Goal: Task Accomplishment & Management: Manage account settings

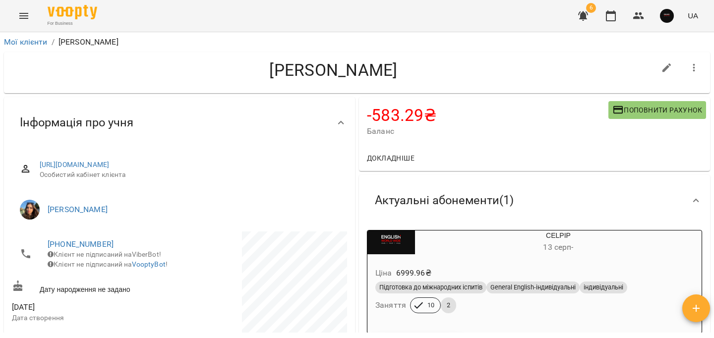
scroll to position [228, 0]
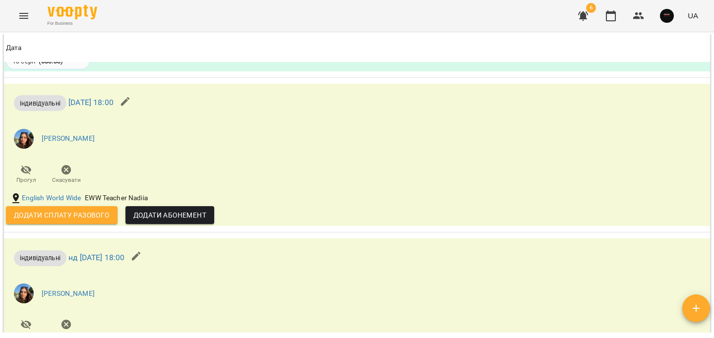
scroll to position [1188, 0]
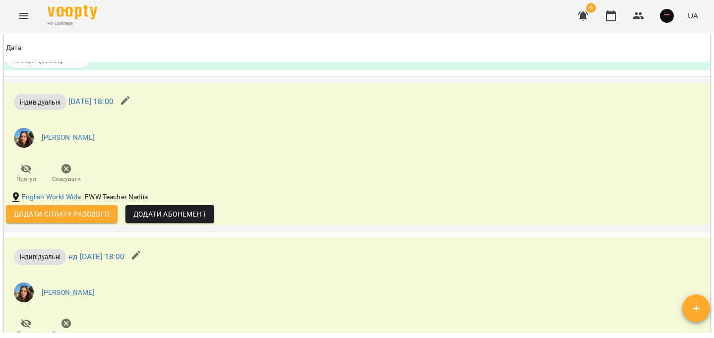
click at [126, 147] on li "[PERSON_NAME]" at bounding box center [239, 138] width 466 height 28
click at [102, 161] on div "індивідуальні чт 18 вер 2025 18:00 Верютіна Надія Вадимівна Прогул Скасувати" at bounding box center [239, 136] width 470 height 107
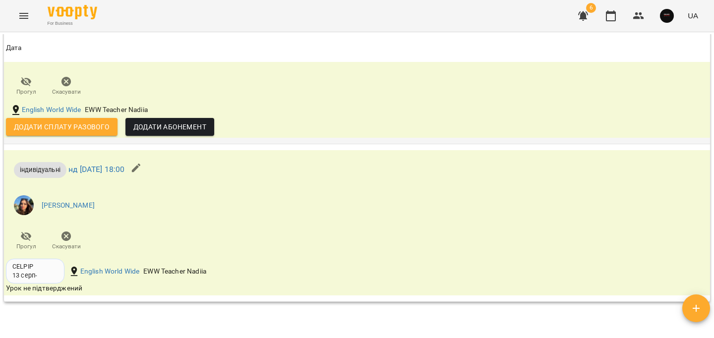
scroll to position [1260, 0]
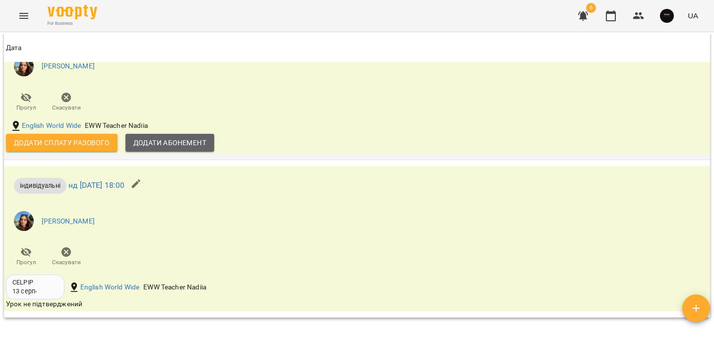
click at [200, 145] on span "Додати Абонемент" at bounding box center [169, 143] width 73 height 12
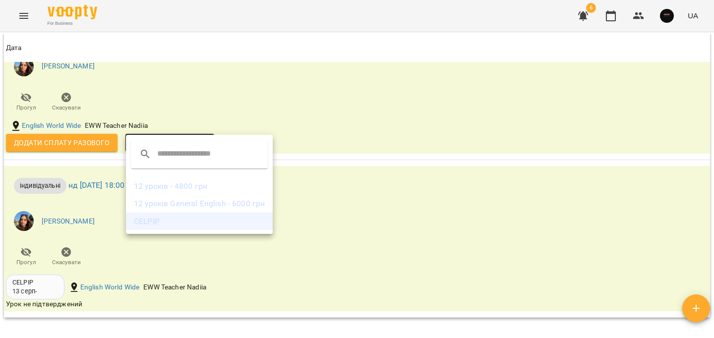
click at [202, 215] on li "CELPIP" at bounding box center [199, 222] width 147 height 18
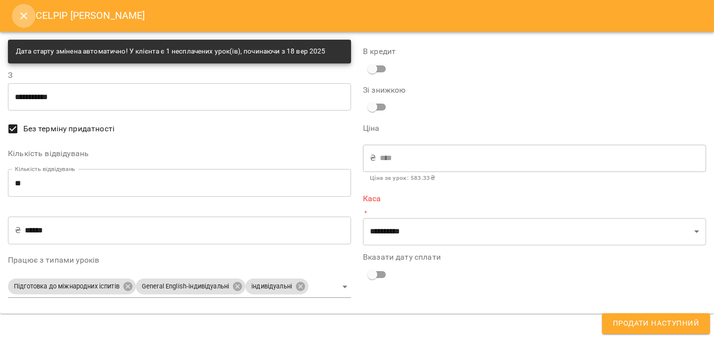
click at [18, 14] on icon "Close" at bounding box center [24, 16] width 12 height 12
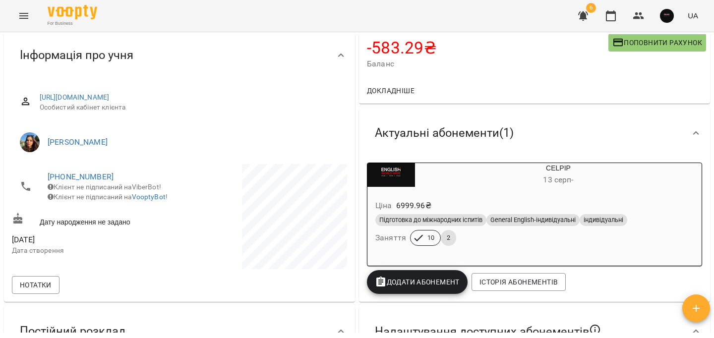
scroll to position [0, 0]
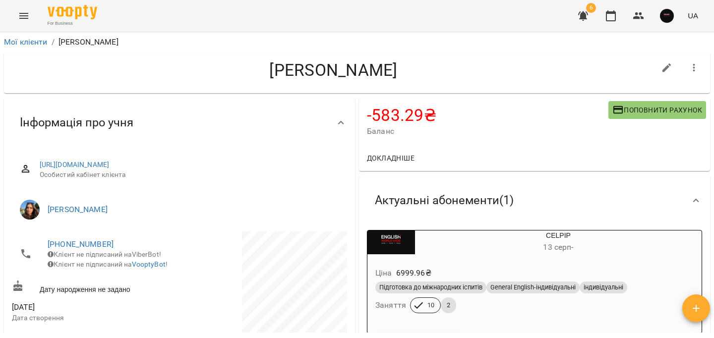
click at [455, 293] on div "Підготовка до міжнародних іспитів" at bounding box center [430, 287] width 111 height 12
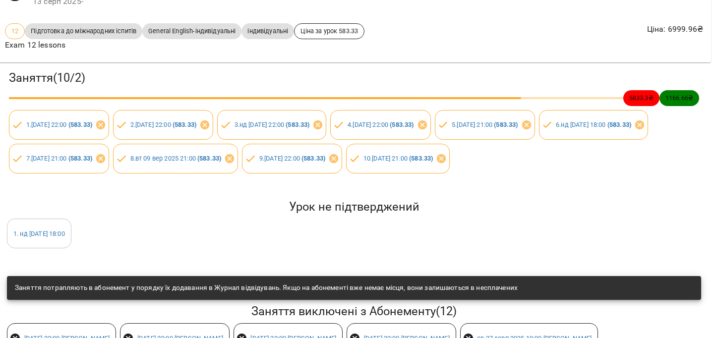
scroll to position [0, 3]
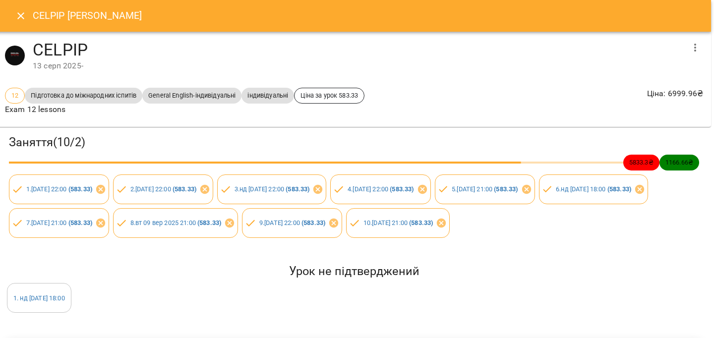
click at [15, 14] on icon "Close" at bounding box center [21, 16] width 12 height 12
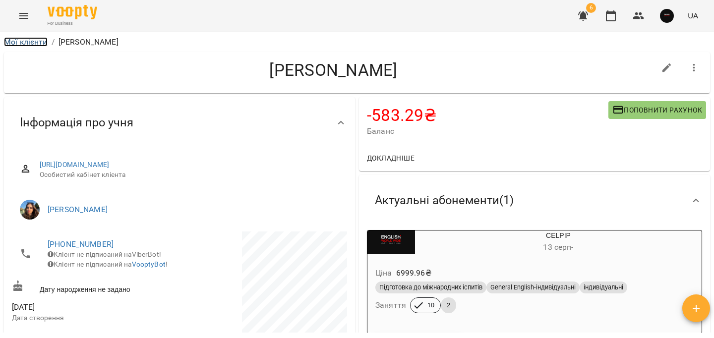
click at [45, 43] on link "Мої клієнти" at bounding box center [26, 41] width 44 height 9
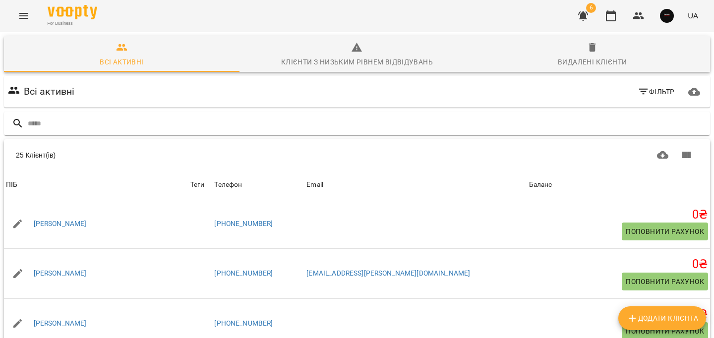
click at [23, 15] on icon "Menu" at bounding box center [23, 16] width 9 height 6
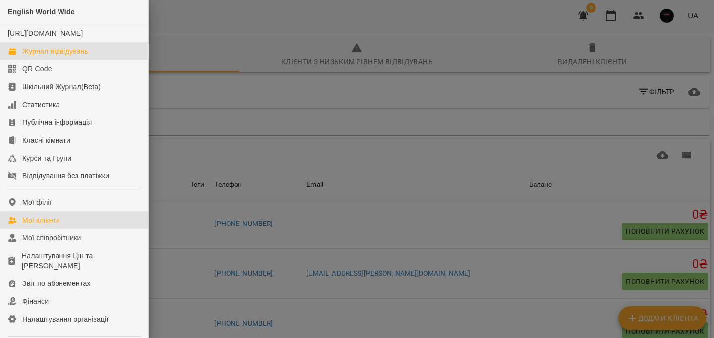
click at [74, 56] on div "Журнал відвідувань" at bounding box center [55, 51] width 66 height 10
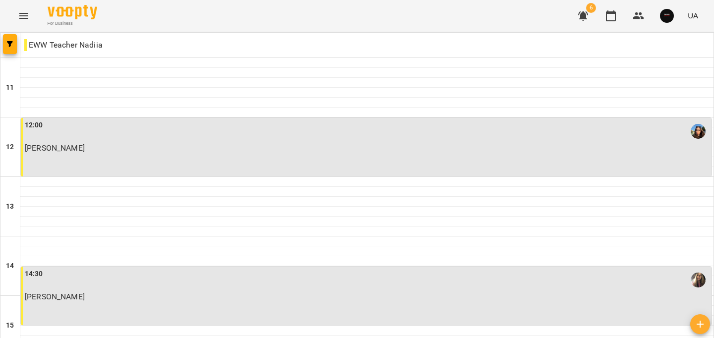
scroll to position [341, 0]
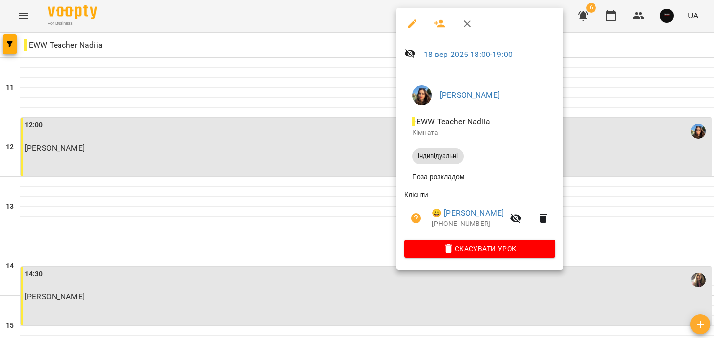
click at [616, 146] on div at bounding box center [357, 169] width 714 height 338
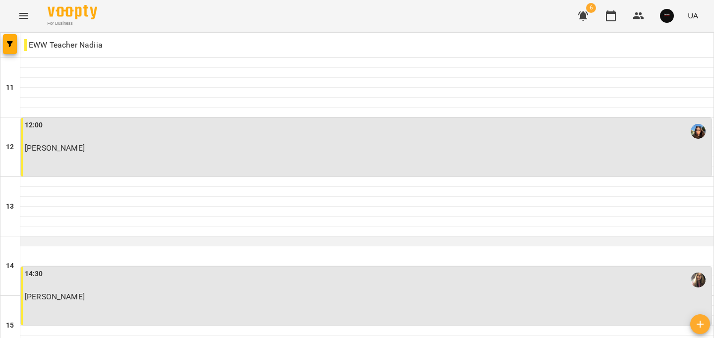
scroll to position [57, 0]
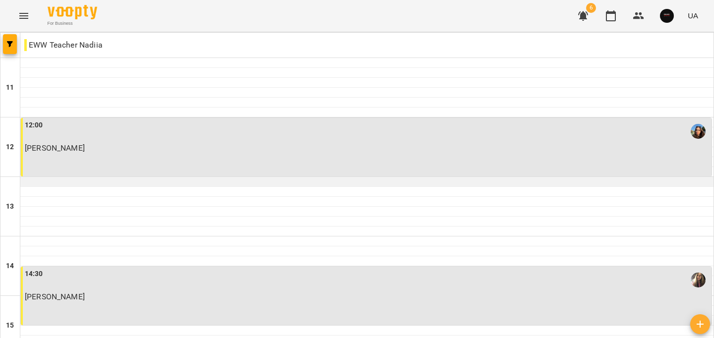
click at [355, 177] on div at bounding box center [366, 182] width 693 height 10
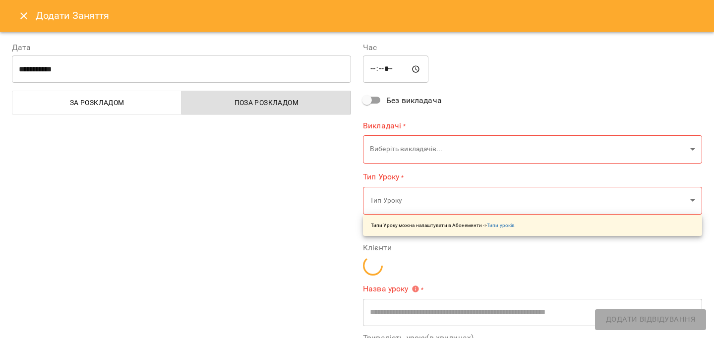
type input "**********"
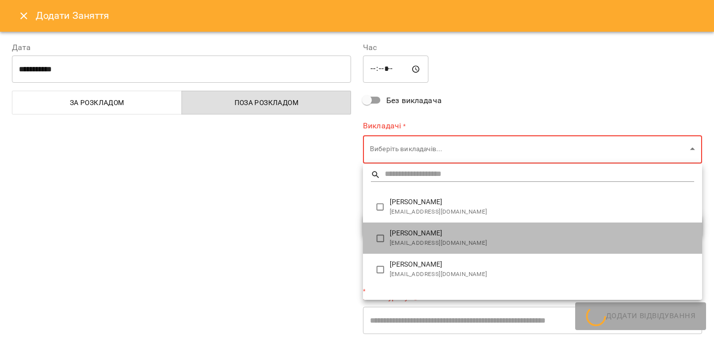
click at [464, 241] on span "nadyaboss2000@gmail.com" at bounding box center [542, 243] width 304 height 10
type input "**********"
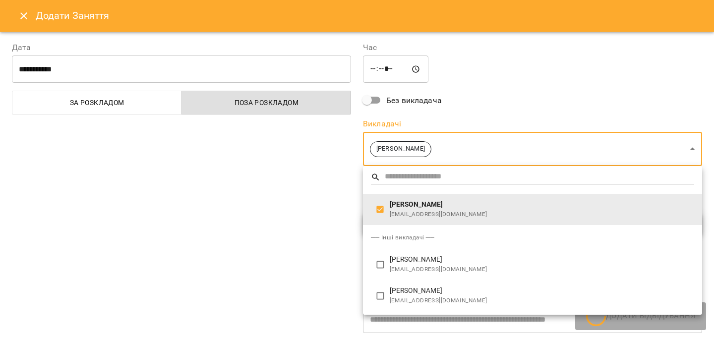
click at [287, 212] on div at bounding box center [357, 169] width 714 height 338
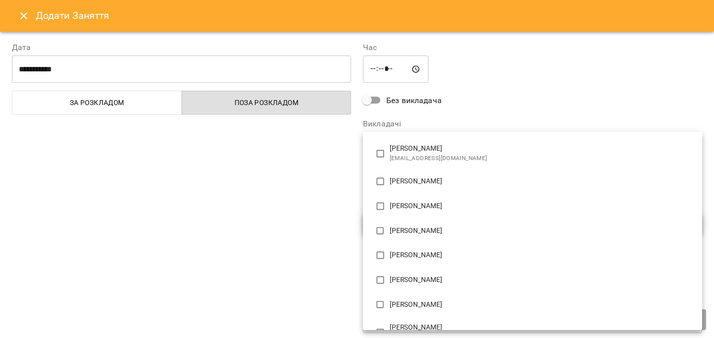
scroll to position [517, 0]
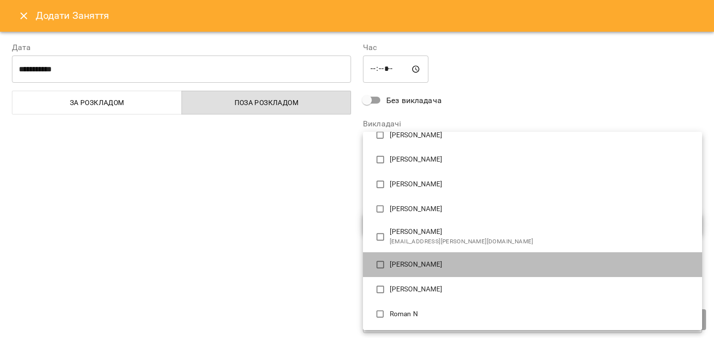
click at [427, 258] on li "[PERSON_NAME]" at bounding box center [532, 264] width 339 height 25
type input "**********"
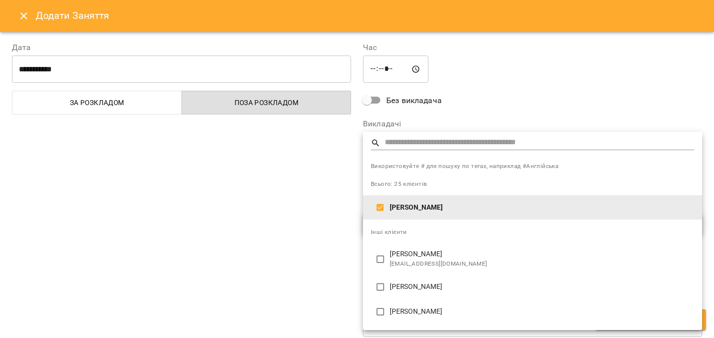
click at [209, 209] on div at bounding box center [357, 169] width 714 height 338
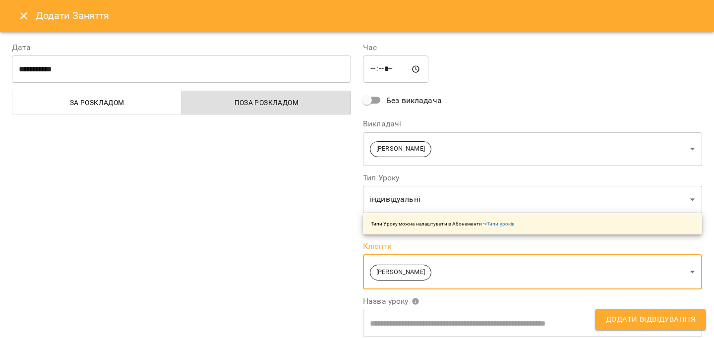
click at [643, 314] on span "Додати Відвідування" at bounding box center [650, 319] width 89 height 13
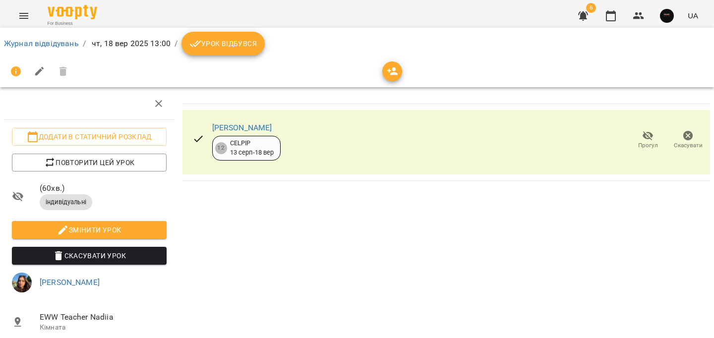
click at [233, 37] on button "Урок відбувся" at bounding box center [222, 44] width 83 height 24
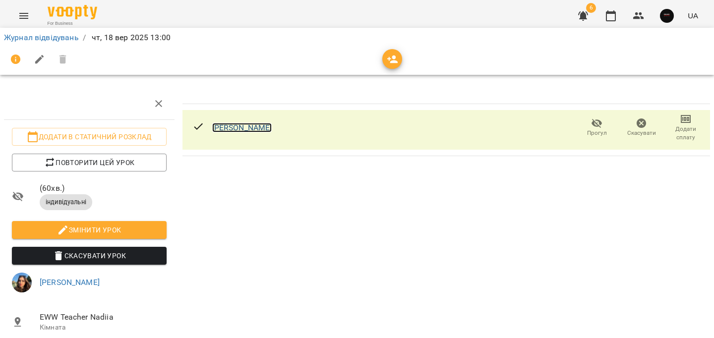
click at [265, 125] on link "[PERSON_NAME]" at bounding box center [242, 127] width 60 height 9
click at [39, 35] on link "Журнал відвідувань" at bounding box center [41, 37] width 75 height 9
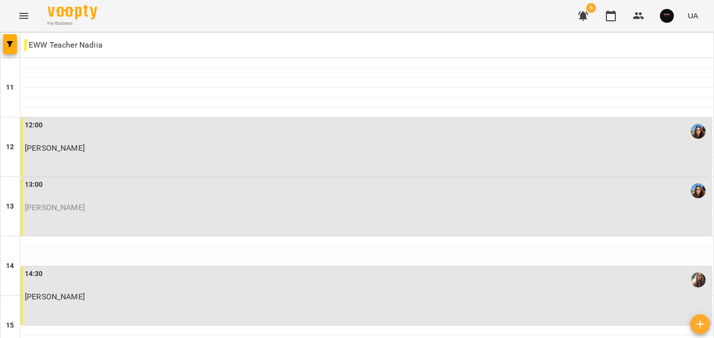
scroll to position [60, 0]
click at [181, 203] on p "[PERSON_NAME]" at bounding box center [367, 207] width 684 height 8
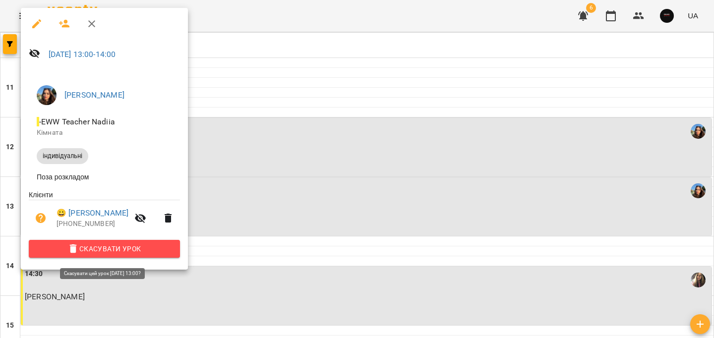
click at [172, 249] on span "Скасувати Урок" at bounding box center [104, 249] width 135 height 12
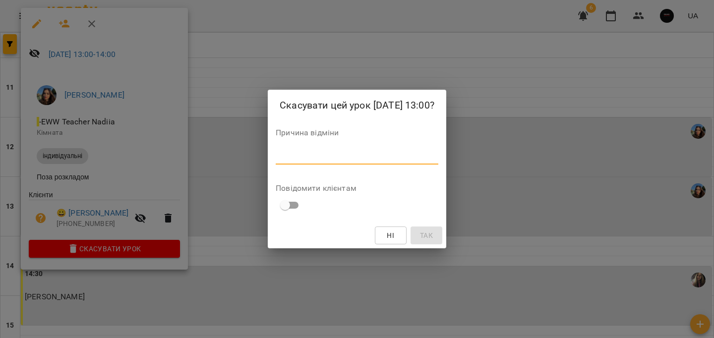
click at [316, 153] on textarea at bounding box center [357, 156] width 163 height 9
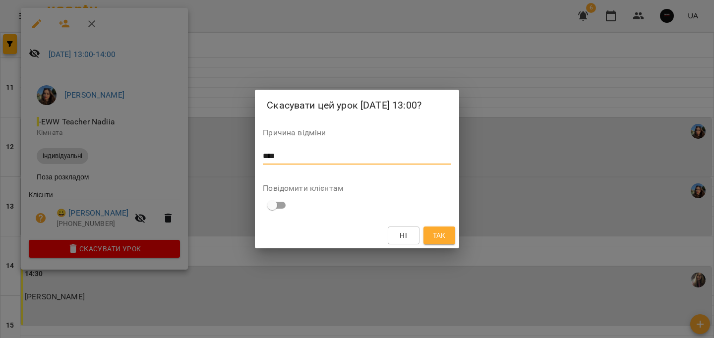
type textarea "****"
click at [442, 236] on span "Так" at bounding box center [439, 235] width 13 height 12
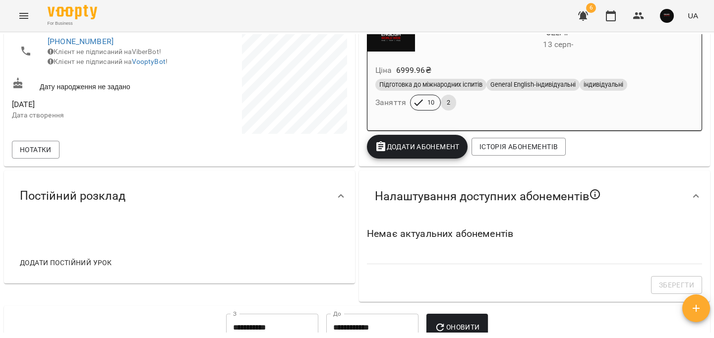
scroll to position [202, 0]
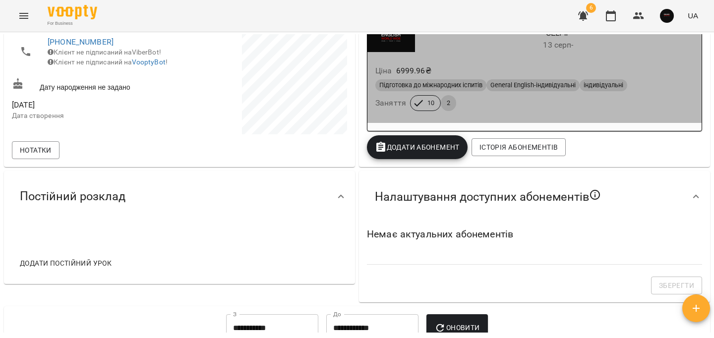
click at [449, 102] on span "2" at bounding box center [448, 103] width 15 height 9
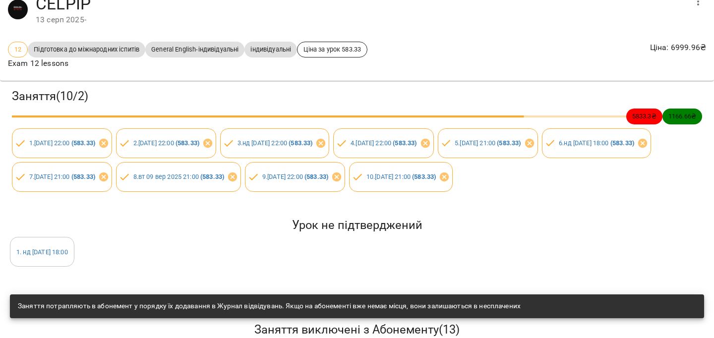
scroll to position [53, 0]
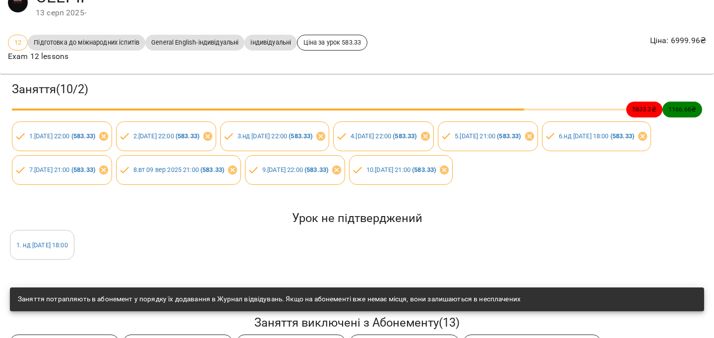
click at [74, 249] on span "1 . нд 21 вер 2025 18:00" at bounding box center [41, 244] width 63 height 9
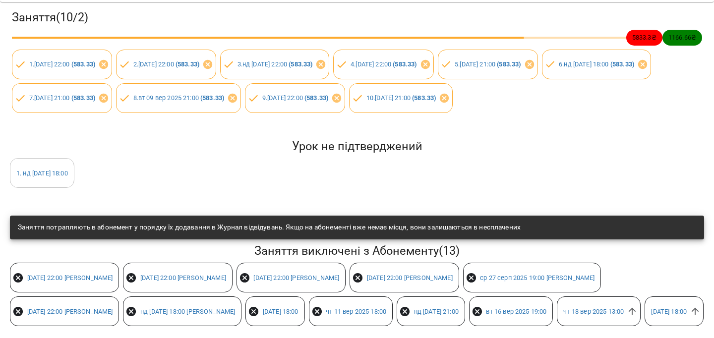
scroll to position [159, 0]
click at [651, 311] on link "чт 18 вер 2025 18:00" at bounding box center [669, 311] width 36 height 7
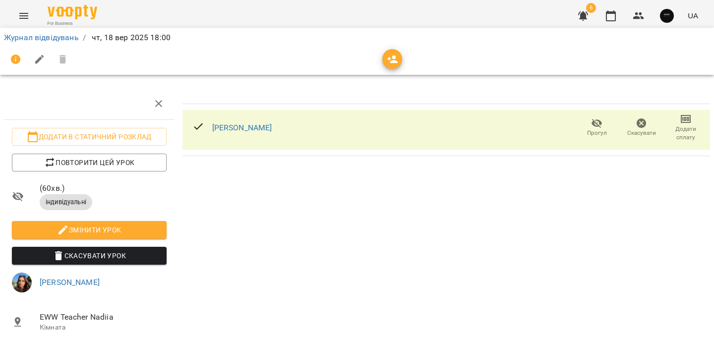
click at [197, 125] on icon at bounding box center [198, 126] width 12 height 12
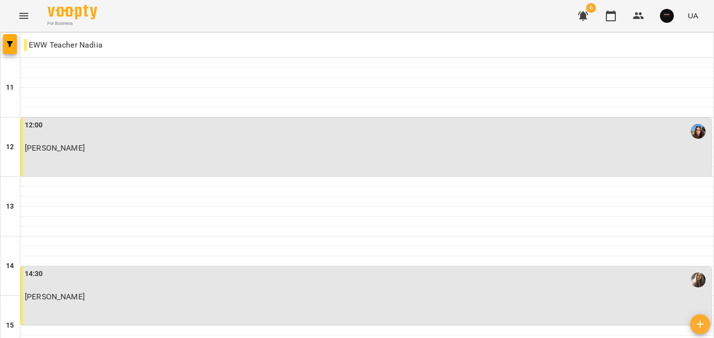
scroll to position [500, 0]
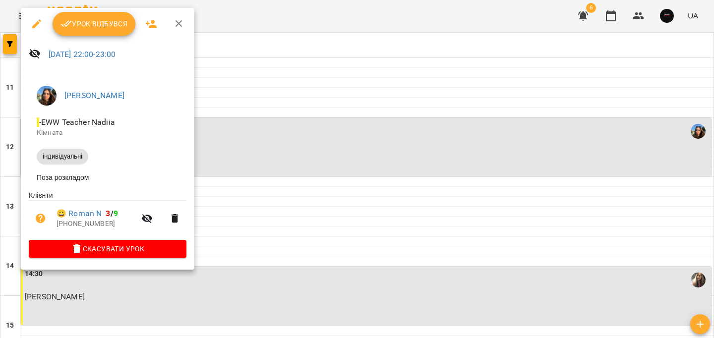
click at [171, 251] on span "Скасувати Урок" at bounding box center [108, 249] width 142 height 12
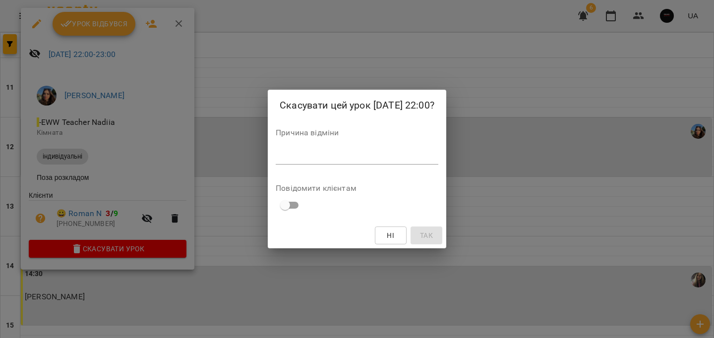
click at [276, 144] on div "Причина відміни *" at bounding box center [357, 149] width 163 height 40
click at [277, 152] on textarea at bounding box center [357, 156] width 163 height 9
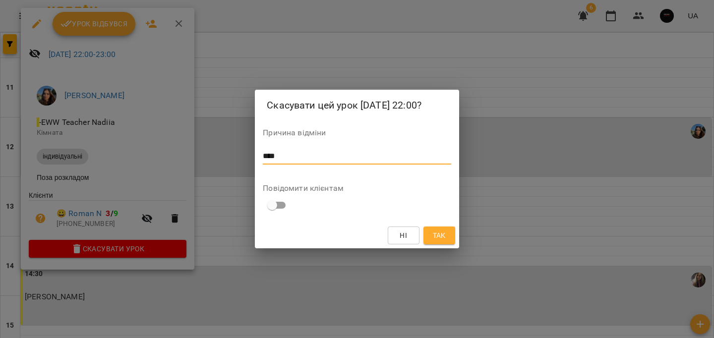
type textarea "****"
click at [442, 232] on span "Так" at bounding box center [439, 235] width 13 height 12
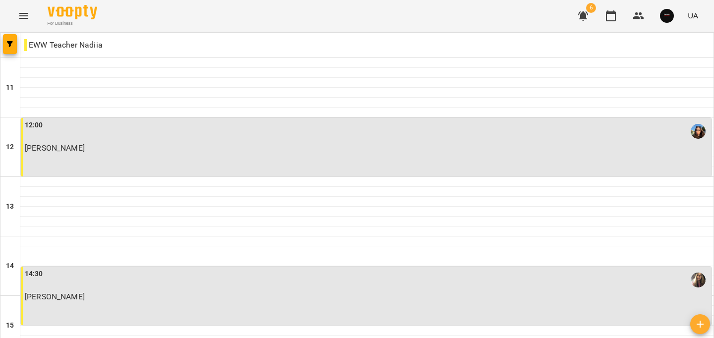
scroll to position [276, 0]
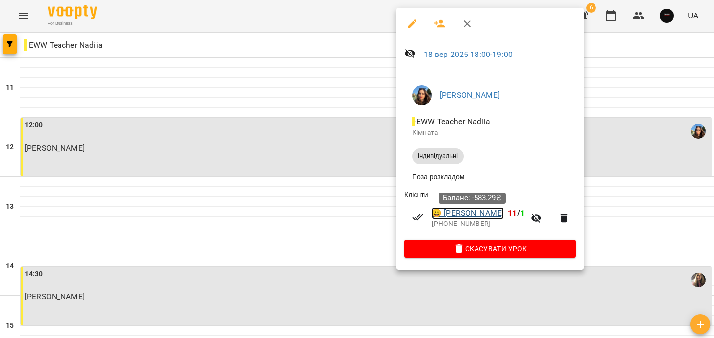
click at [475, 214] on link "😀 Natalya Lukyanenko" at bounding box center [468, 213] width 72 height 12
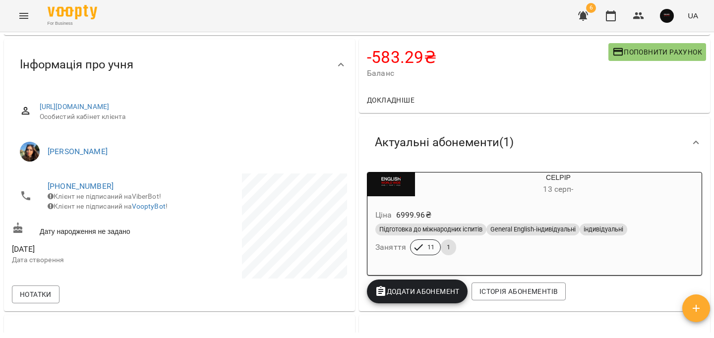
scroll to position [57, 0]
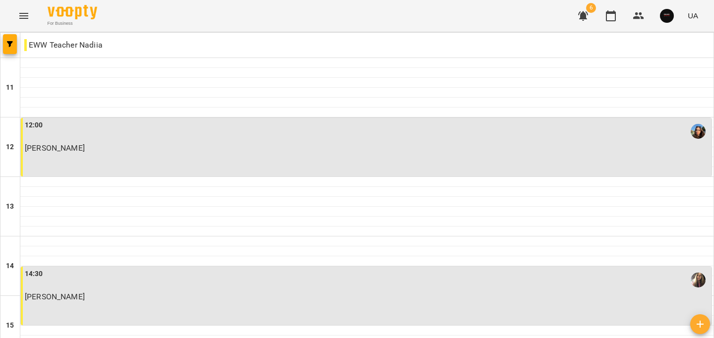
scroll to position [349, 0]
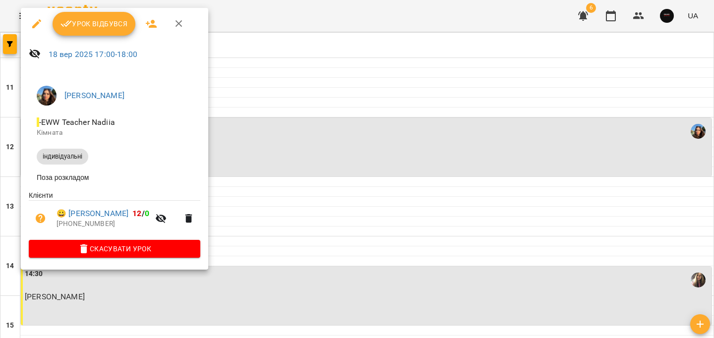
click at [99, 27] on span "Урок відбувся" at bounding box center [93, 24] width 67 height 12
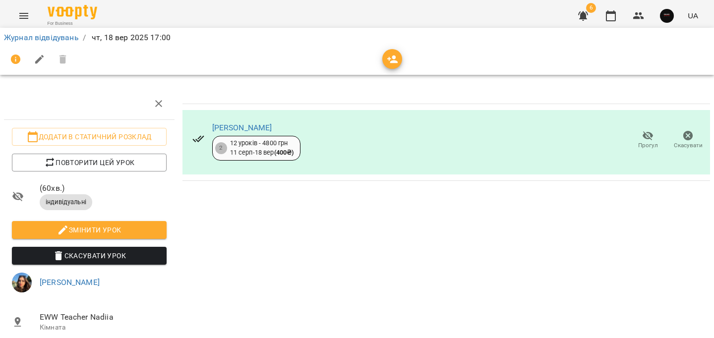
click at [285, 133] on div "[PERSON_NAME]" at bounding box center [256, 128] width 88 height 12
click at [272, 126] on link "[PERSON_NAME]" at bounding box center [242, 127] width 60 height 9
click at [71, 37] on link "Журнал відвідувань" at bounding box center [41, 37] width 75 height 9
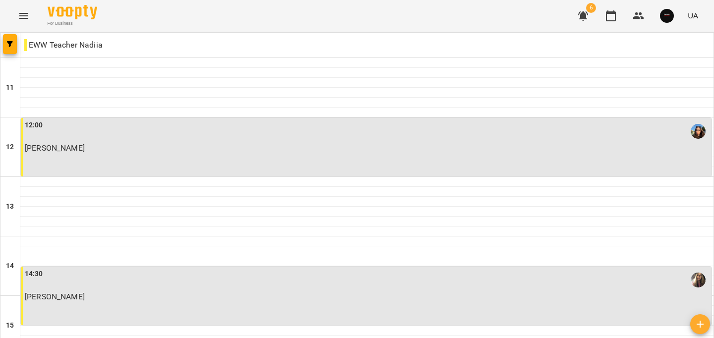
scroll to position [500, 0]
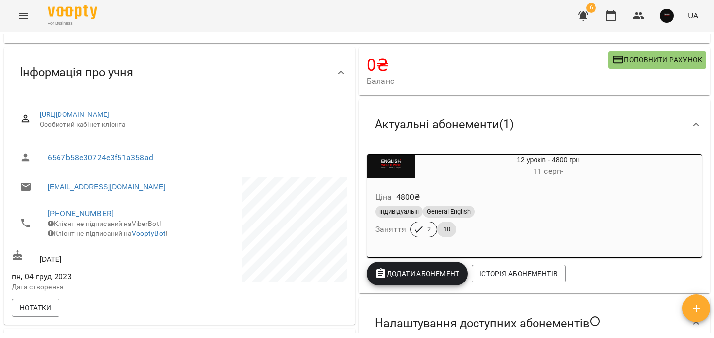
scroll to position [66, 0]
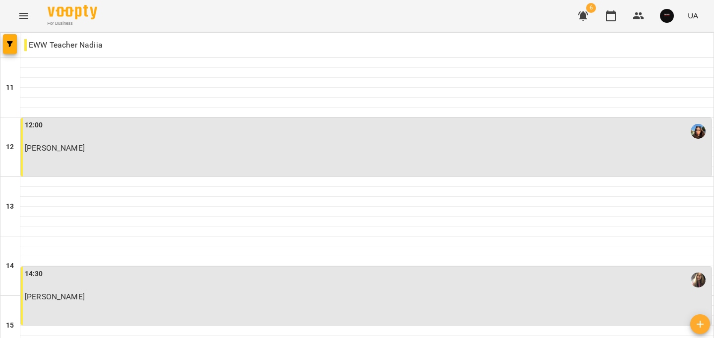
scroll to position [500, 0]
click at [582, 17] on icon "button" at bounding box center [583, 15] width 10 height 9
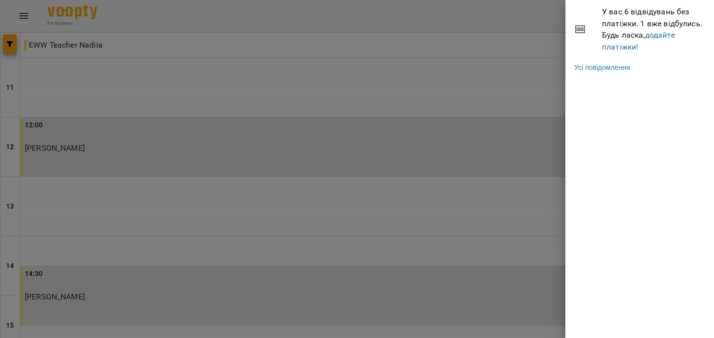
click at [369, 26] on div at bounding box center [357, 169] width 714 height 338
